Goal: Task Accomplishment & Management: Manage account settings

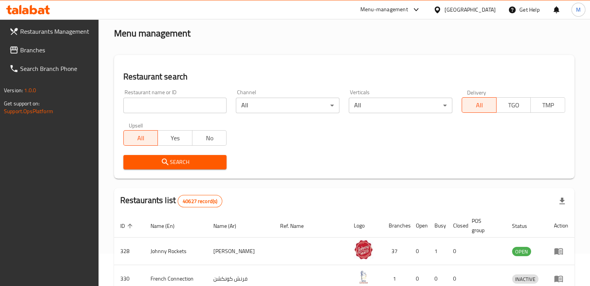
scroll to position [32, 0]
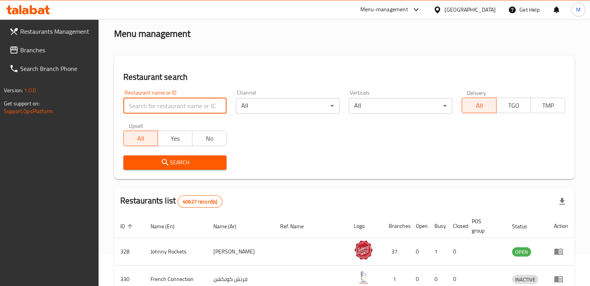
click at [209, 107] on input "search" at bounding box center [175, 106] width 104 height 16
type input "بلبن"
click button "Search" at bounding box center [175, 163] width 104 height 14
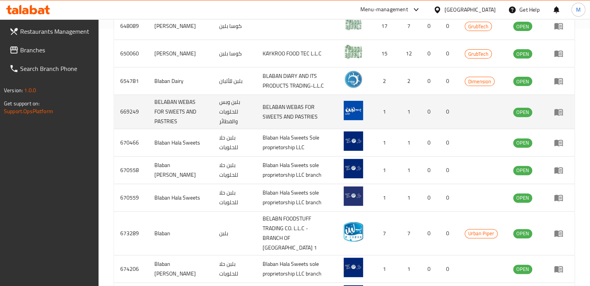
scroll to position [312, 0]
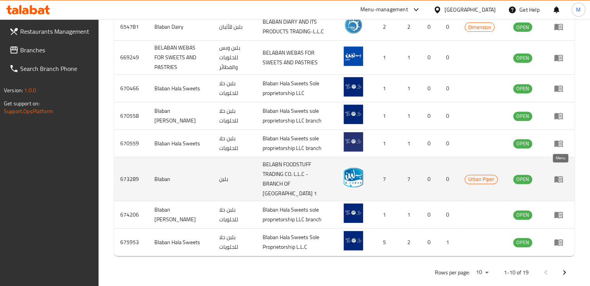
click at [564, 175] on link "enhanced table" at bounding box center [561, 179] width 14 height 9
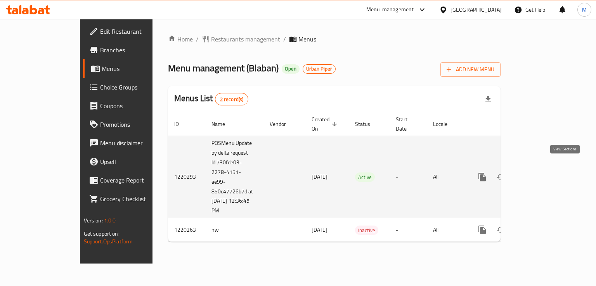
click at [543, 173] on icon "enhanced table" at bounding box center [537, 177] width 9 height 9
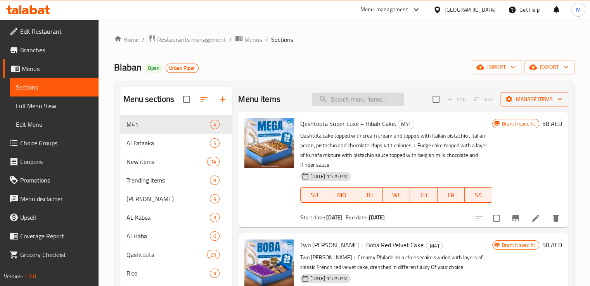
click at [328, 102] on input "search" at bounding box center [358, 100] width 92 height 14
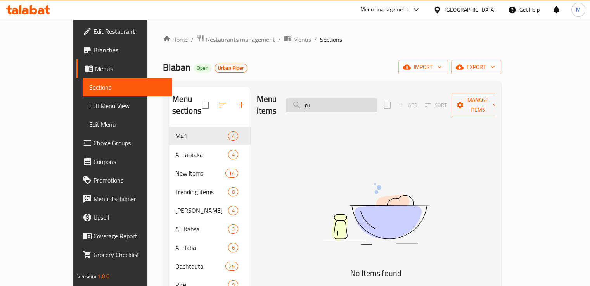
type input "ب"
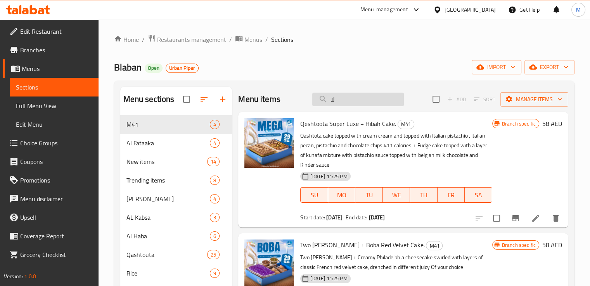
type input "ل"
type input "b"
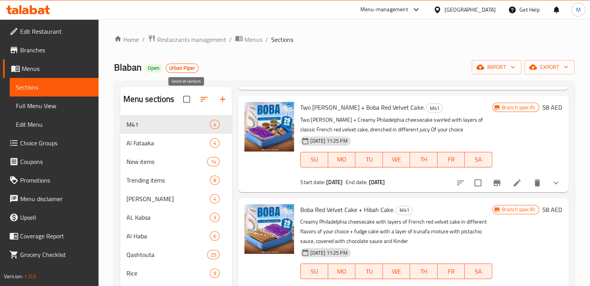
click at [190, 100] on input "checkbox" at bounding box center [186, 99] width 16 height 16
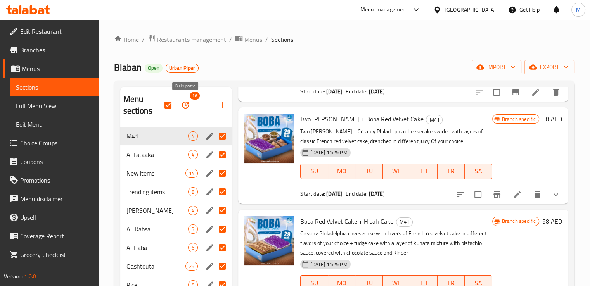
scroll to position [126, 0]
click at [172, 105] on input "checkbox" at bounding box center [168, 105] width 16 height 16
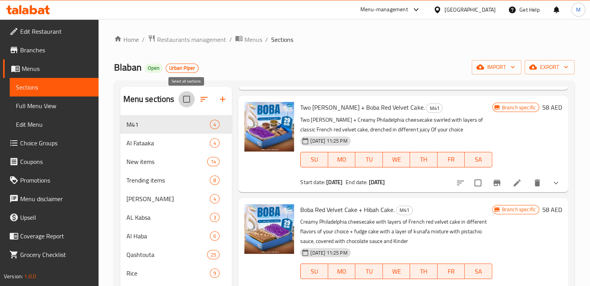
click at [189, 103] on input "checkbox" at bounding box center [186, 99] width 16 height 16
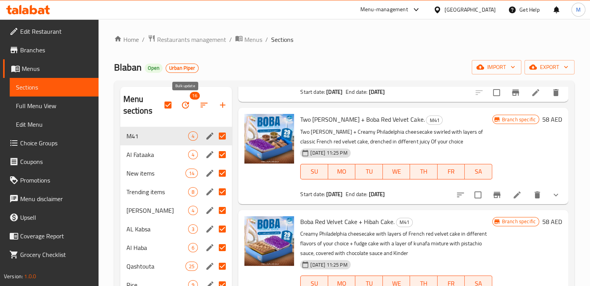
click at [183, 102] on icon "button" at bounding box center [185, 104] width 9 height 9
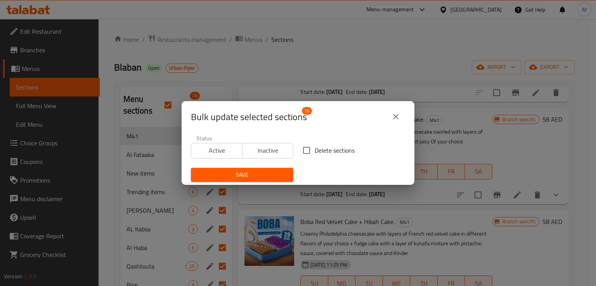
click at [393, 115] on icon "close" at bounding box center [395, 116] width 9 height 9
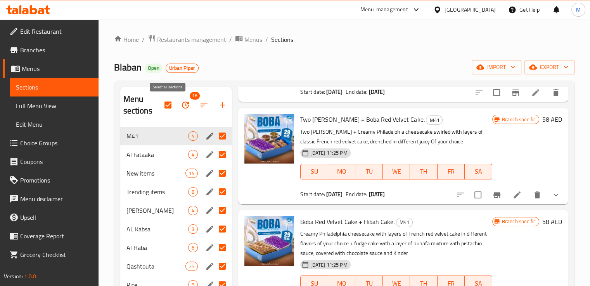
click at [166, 100] on input "checkbox" at bounding box center [168, 105] width 16 height 16
checkbox input "false"
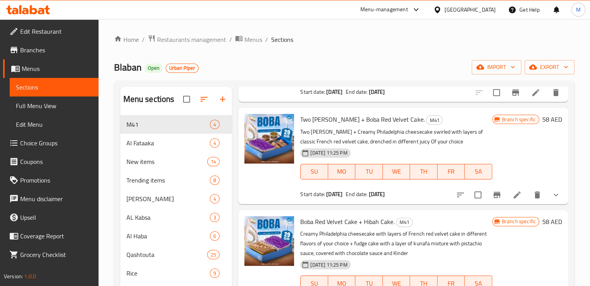
scroll to position [138, 0]
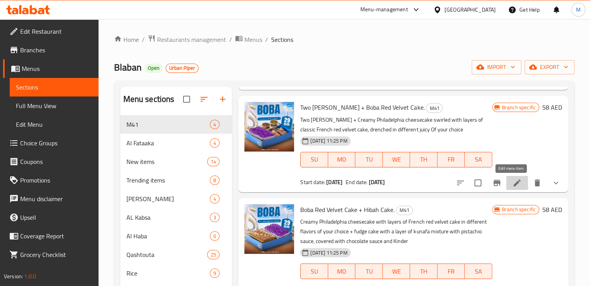
click at [512, 180] on icon at bounding box center [516, 182] width 9 height 9
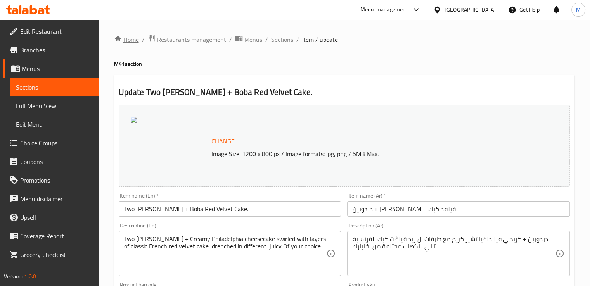
click at [135, 38] on link "Home" at bounding box center [126, 39] width 25 height 9
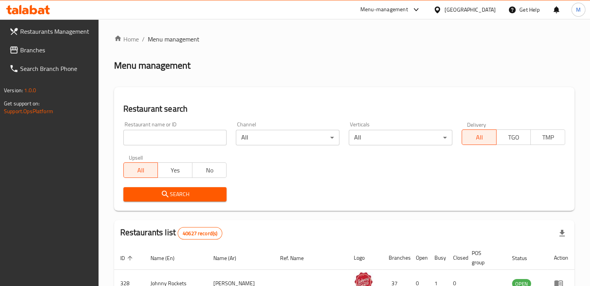
click at [463, 10] on div "United Arab Emirates" at bounding box center [469, 9] width 51 height 9
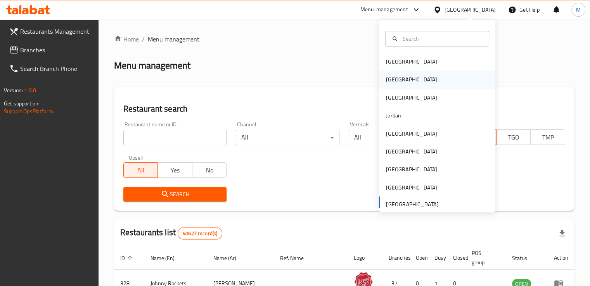
click at [397, 79] on div "[GEOGRAPHIC_DATA]" at bounding box center [412, 80] width 64 height 18
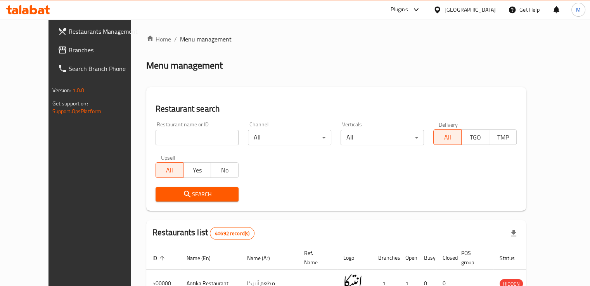
click at [69, 45] on span "Branches" at bounding box center [105, 49] width 72 height 9
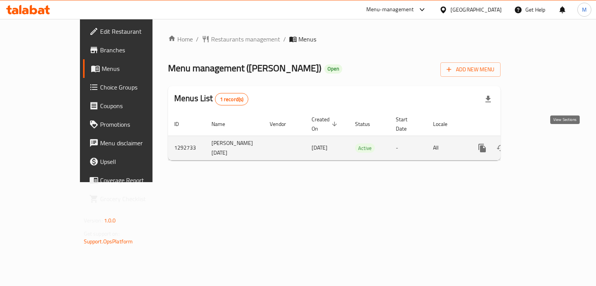
click at [543, 144] on icon "enhanced table" at bounding box center [537, 148] width 9 height 9
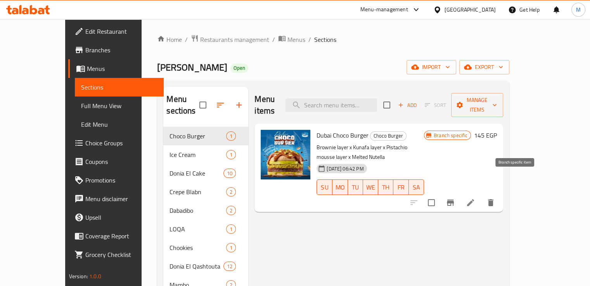
click at [455, 198] on icon "Branch-specific-item" at bounding box center [450, 202] width 9 height 9
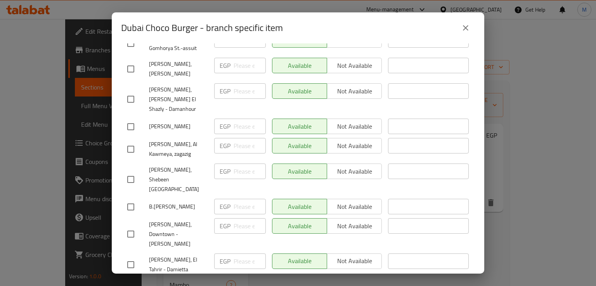
scroll to position [233, 0]
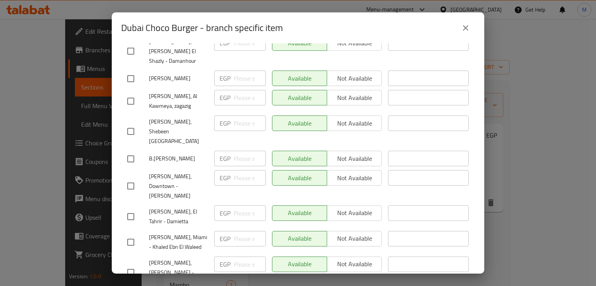
click at [339, 116] on div "Available Not available" at bounding box center [327, 124] width 110 height 16
click at [314, 116] on div "Available Not available" at bounding box center [327, 124] width 110 height 16
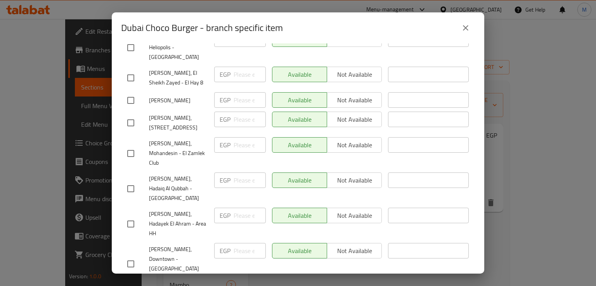
scroll to position [737, 0]
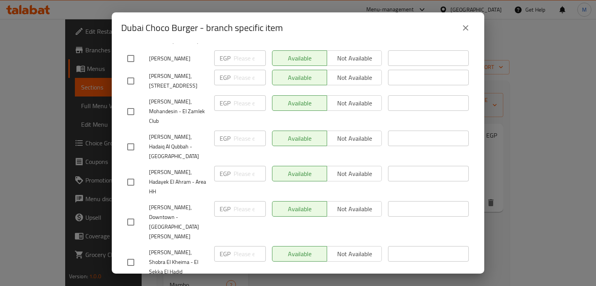
click at [135, 254] on input "checkbox" at bounding box center [131, 262] width 16 height 16
click at [127, 254] on input "checkbox" at bounding box center [131, 262] width 16 height 16
checkbox input "false"
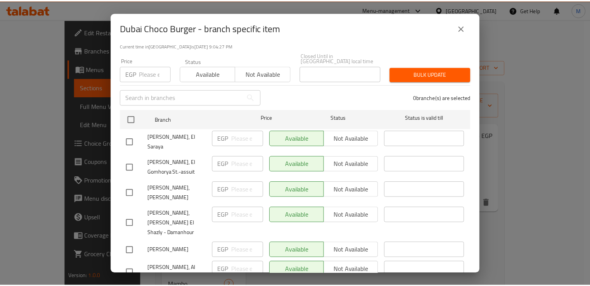
scroll to position [0, 0]
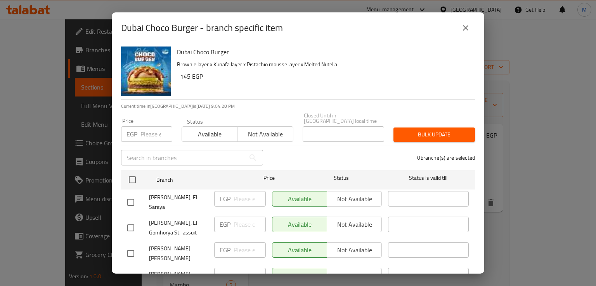
click at [467, 26] on icon "close" at bounding box center [465, 27] width 5 height 5
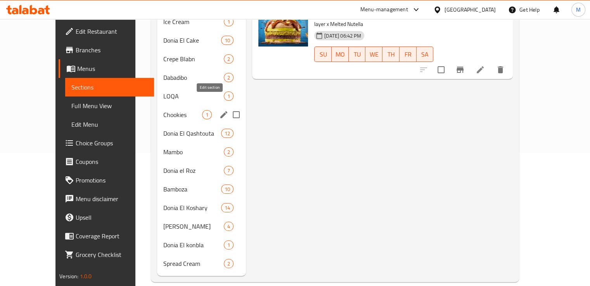
scroll to position [17, 0]
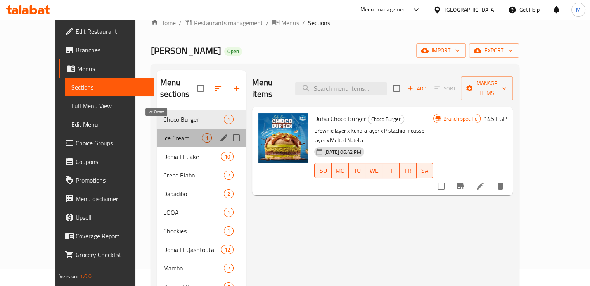
click at [169, 133] on span "Ice Cream" at bounding box center [182, 137] width 39 height 9
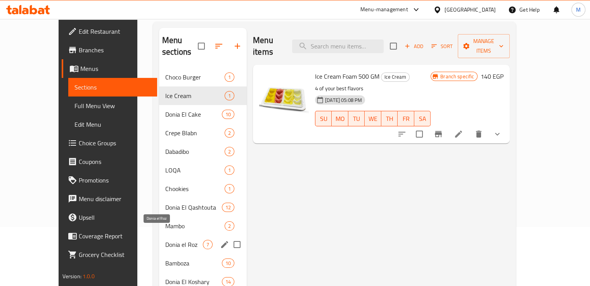
scroll to position [55, 0]
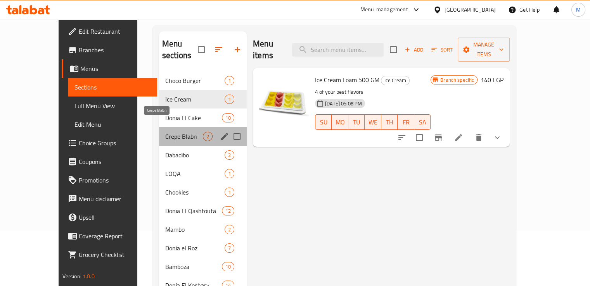
click at [165, 132] on span "Crepe Blabn" at bounding box center [184, 136] width 38 height 9
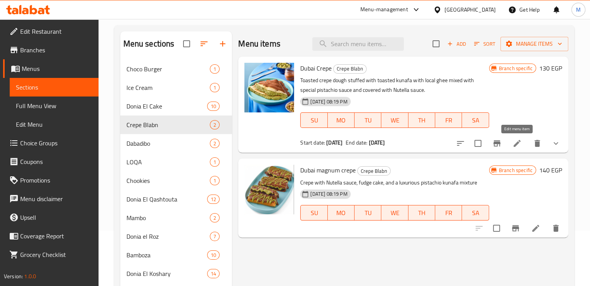
click at [512, 143] on icon at bounding box center [516, 143] width 9 height 9
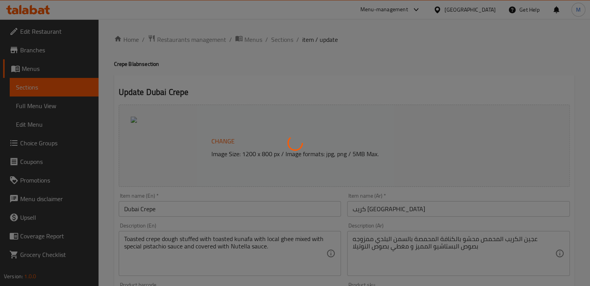
type input "إضافات"
type input "0"
type input "99"
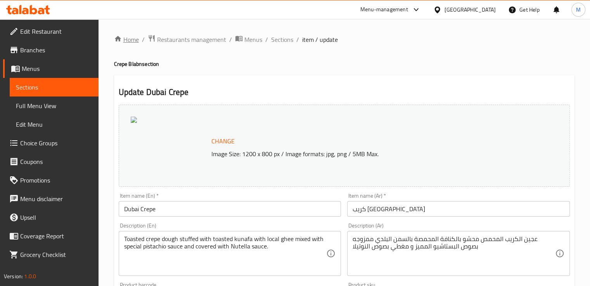
click at [127, 41] on link "Home" at bounding box center [126, 39] width 25 height 9
